Goal: Complete application form

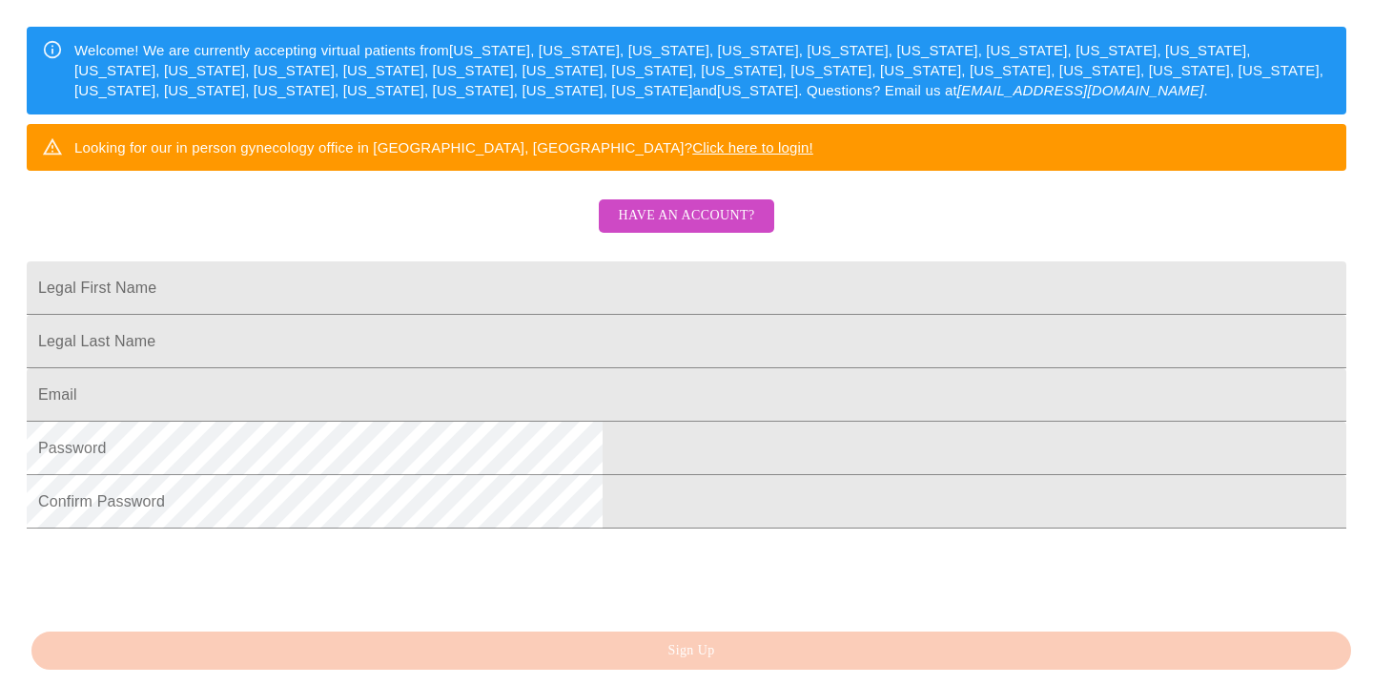
scroll to position [299, 0]
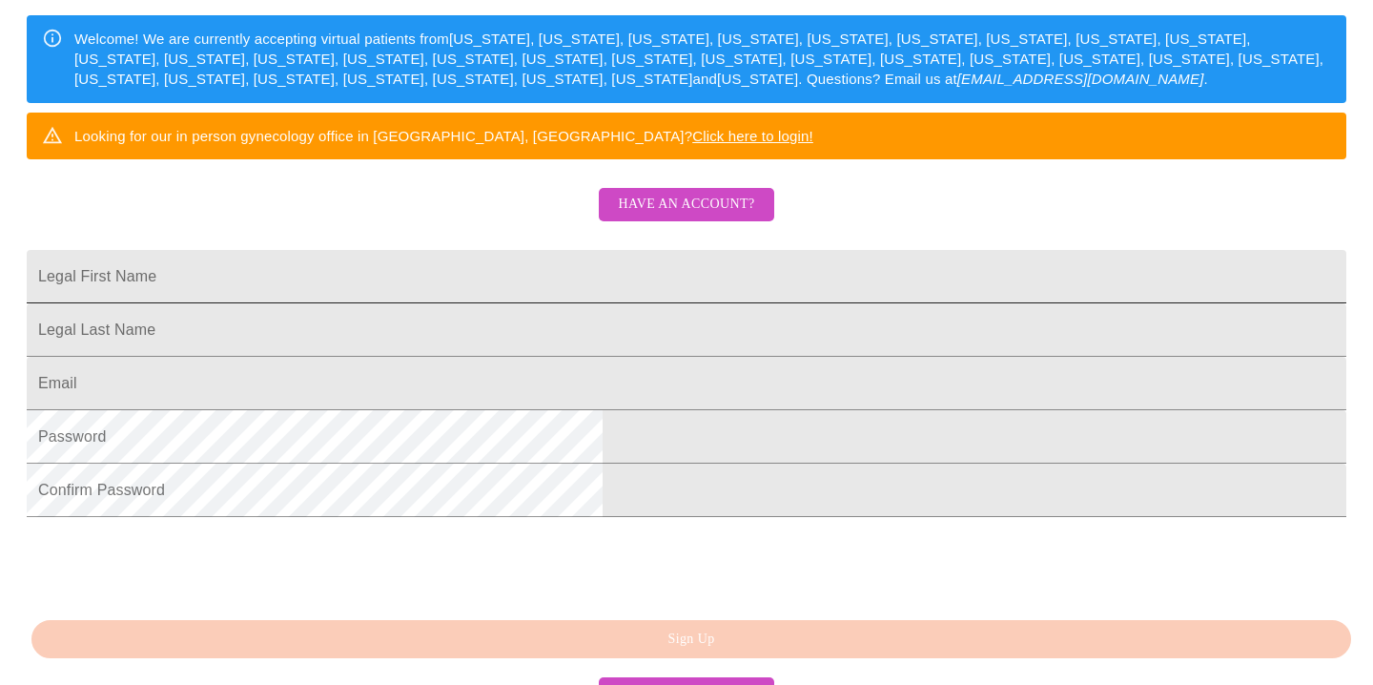
click at [584, 303] on input "Legal First Name" at bounding box center [687, 276] width 1320 height 53
click at [617, 303] on input "[EMAIL_ADDRESS][DOMAIN_NAME]" at bounding box center [687, 276] width 1320 height 53
type input "hana"
click at [484, 303] on input "Legal First Name" at bounding box center [687, 276] width 1320 height 53
click at [484, 357] on input "Legal First Name" at bounding box center [687, 329] width 1320 height 53
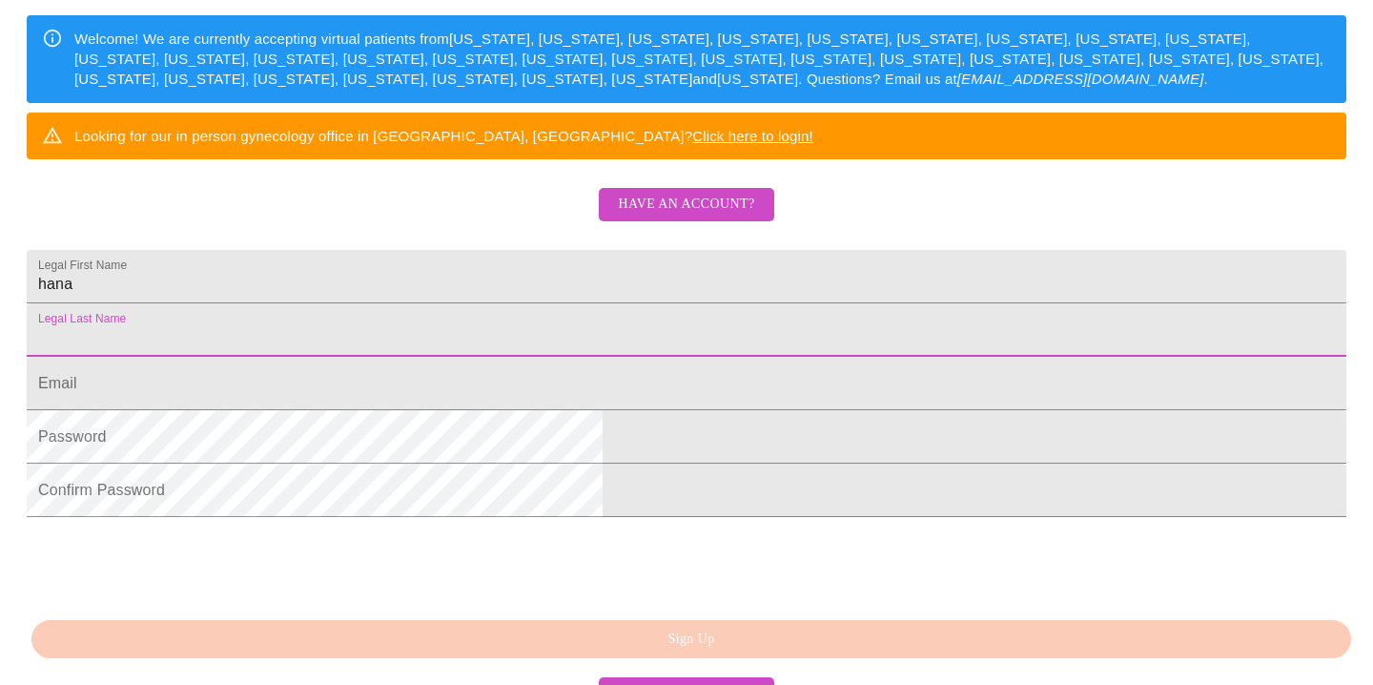
click at [484, 357] on input "Legal First Name" at bounding box center [687, 329] width 1320 height 53
type input "Madejova"
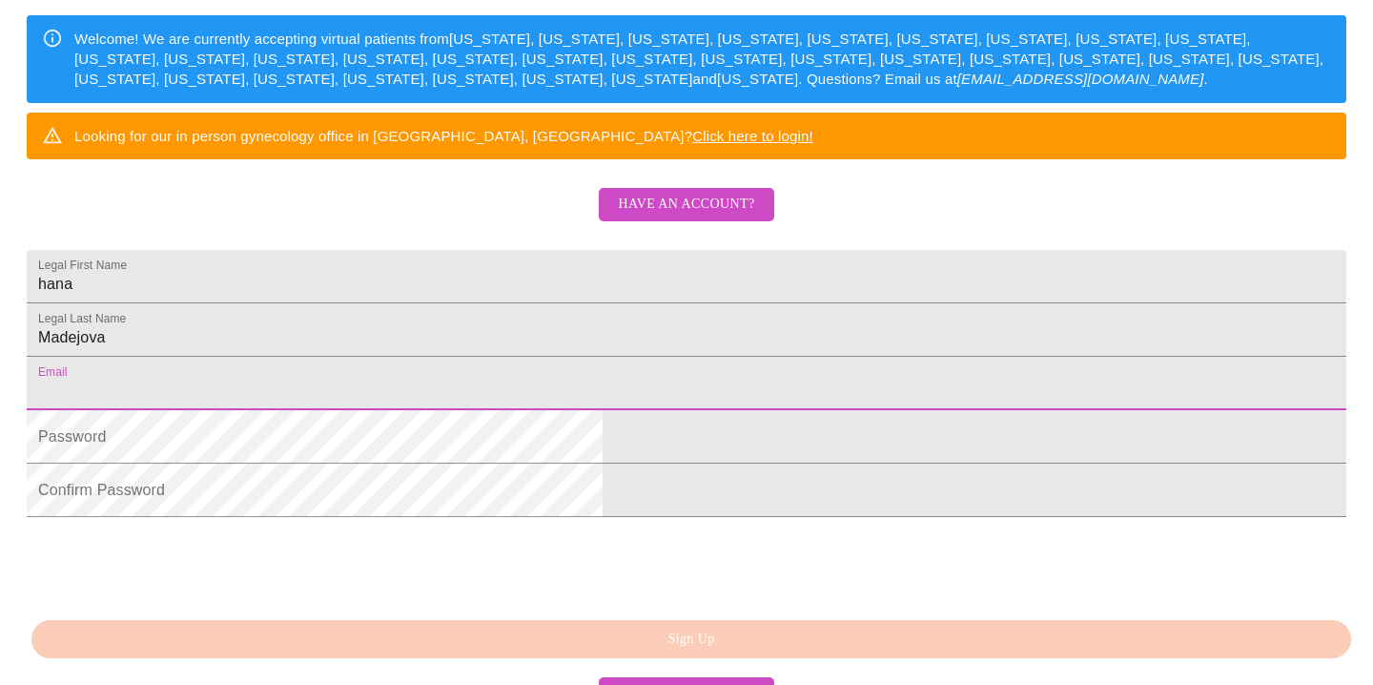
click at [438, 410] on input "Legal First Name" at bounding box center [687, 383] width 1320 height 53
type input "[EMAIL_ADDRESS][DOMAIN_NAME]"
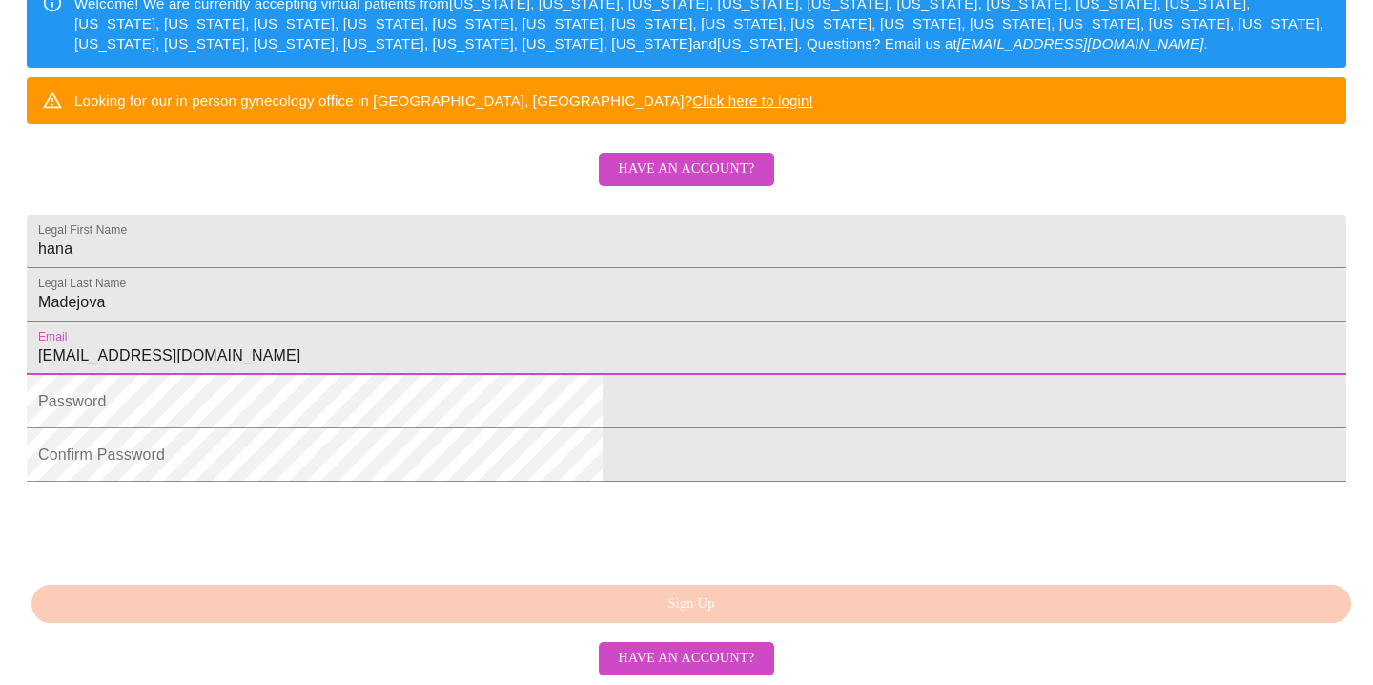
scroll to position [0, 0]
